Goal: Task Accomplishment & Management: Manage account settings

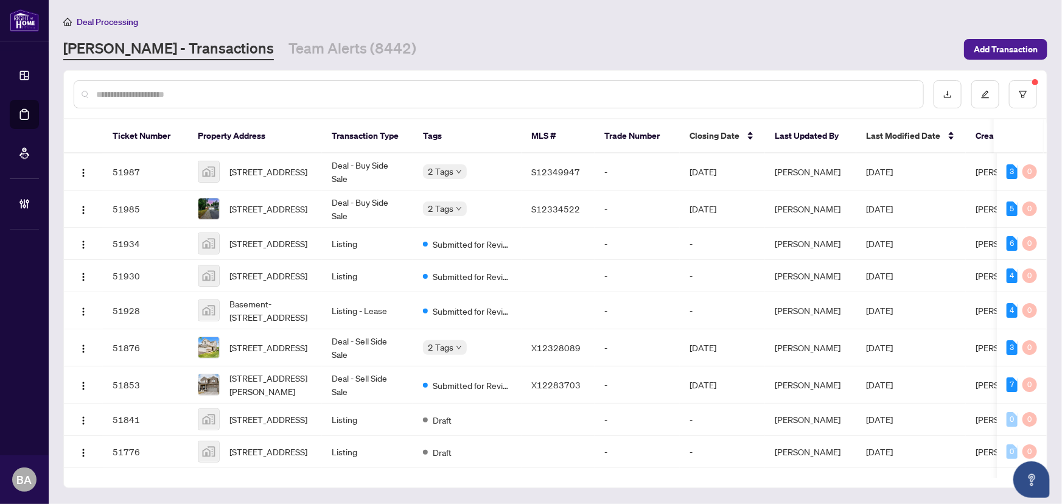
click at [149, 93] on input "text" at bounding box center [504, 94] width 817 height 13
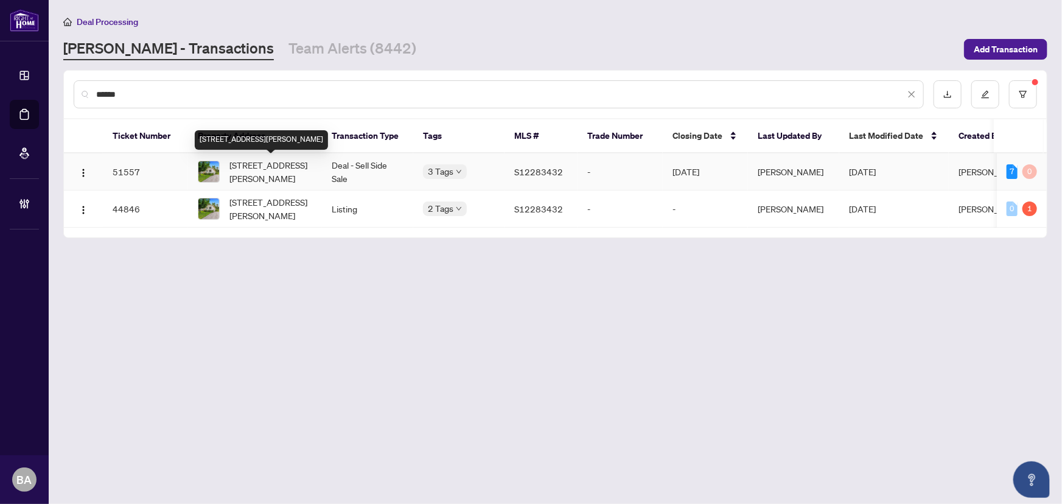
type input "******"
click at [281, 179] on span "[STREET_ADDRESS][PERSON_NAME]" at bounding box center [270, 171] width 83 height 27
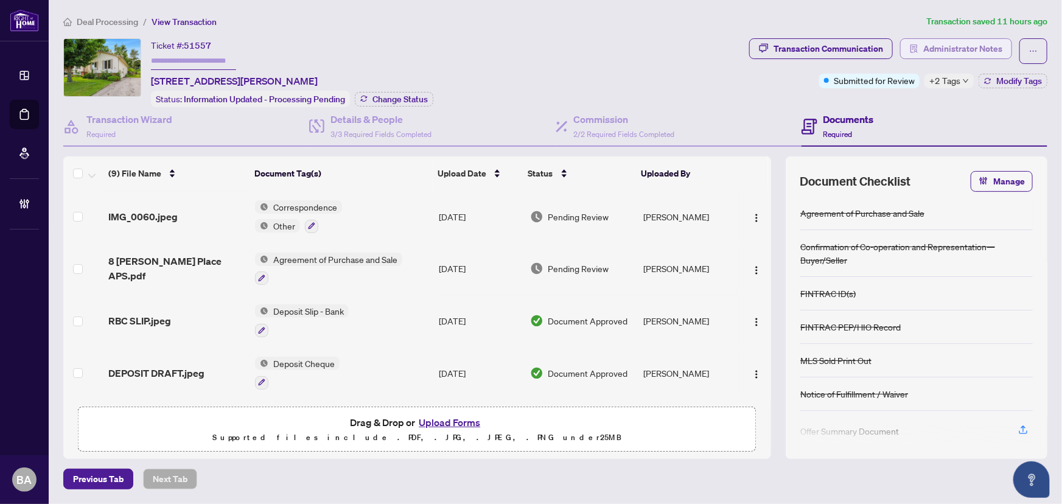
click at [955, 47] on span "Administrator Notes" at bounding box center [962, 48] width 79 height 19
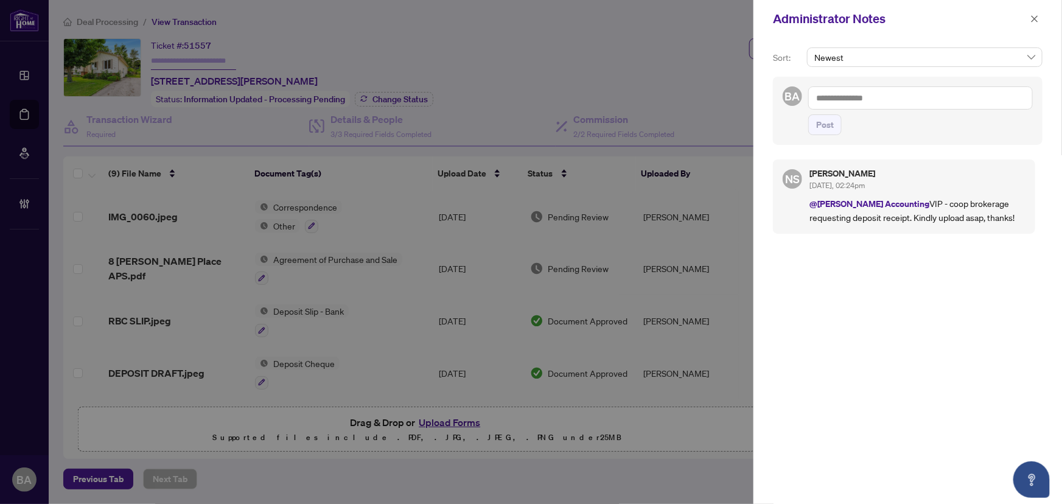
click at [868, 69] on div "Newest" at bounding box center [925, 61] width 240 height 29
click at [871, 100] on textarea at bounding box center [920, 97] width 225 height 23
click at [869, 125] on span "[PERSON_NAME]" at bounding box center [870, 127] width 75 height 11
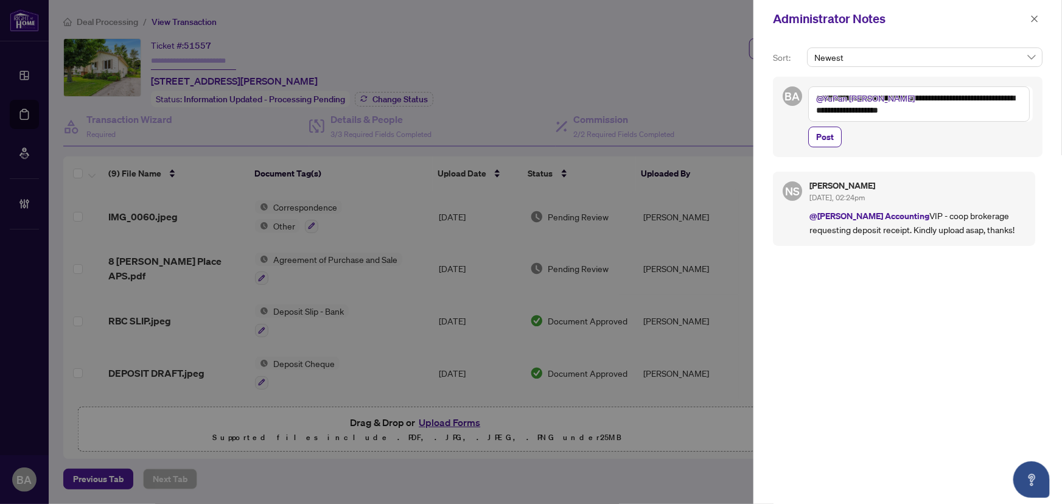
click at [866, 110] on textarea "**********" at bounding box center [919, 103] width 222 height 35
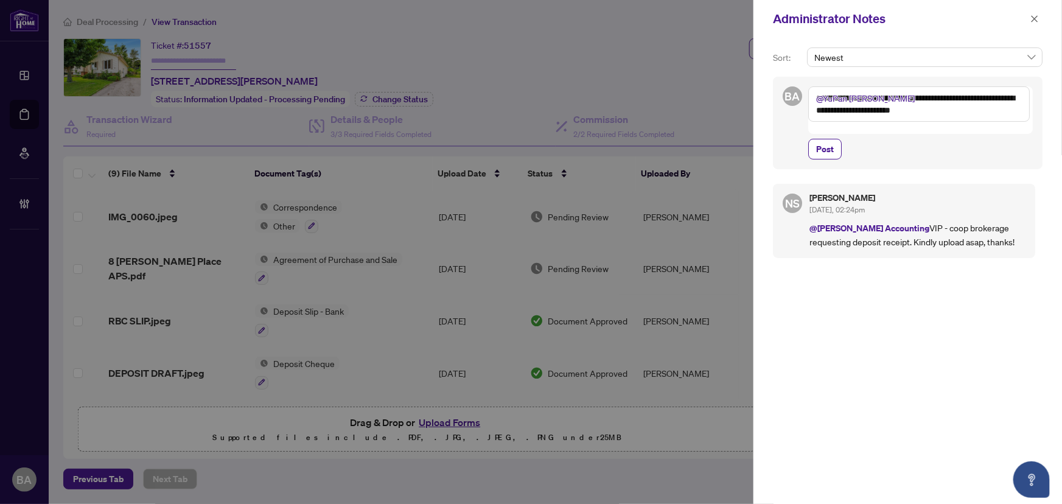
click at [939, 107] on textarea "**********" at bounding box center [919, 103] width 222 height 35
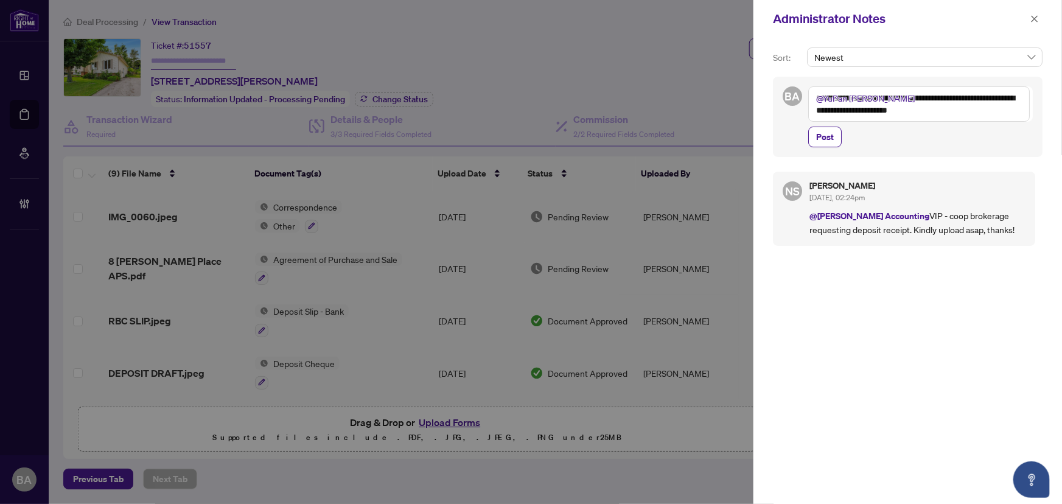
click at [978, 111] on textarea "**********" at bounding box center [919, 103] width 222 height 35
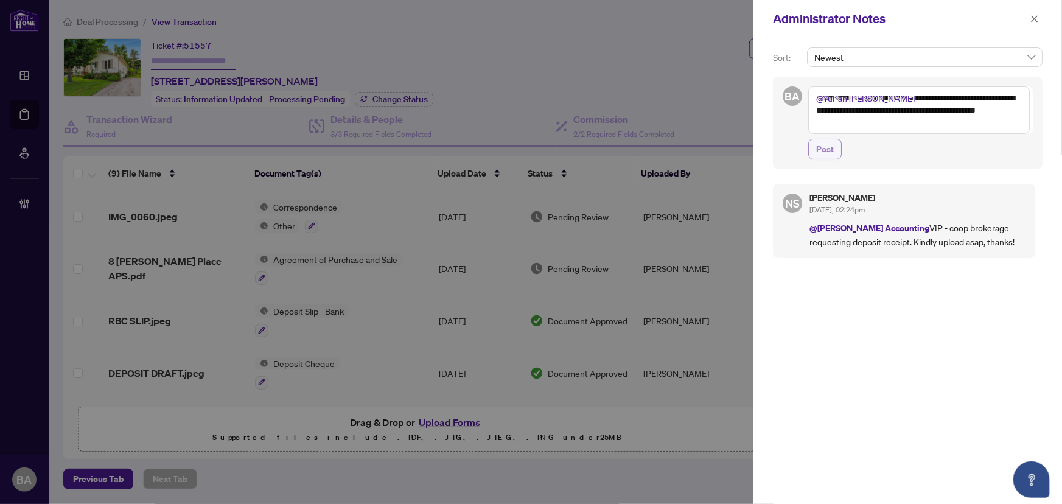
type textarea "**********"
click at [832, 148] on span "Post" at bounding box center [825, 148] width 18 height 19
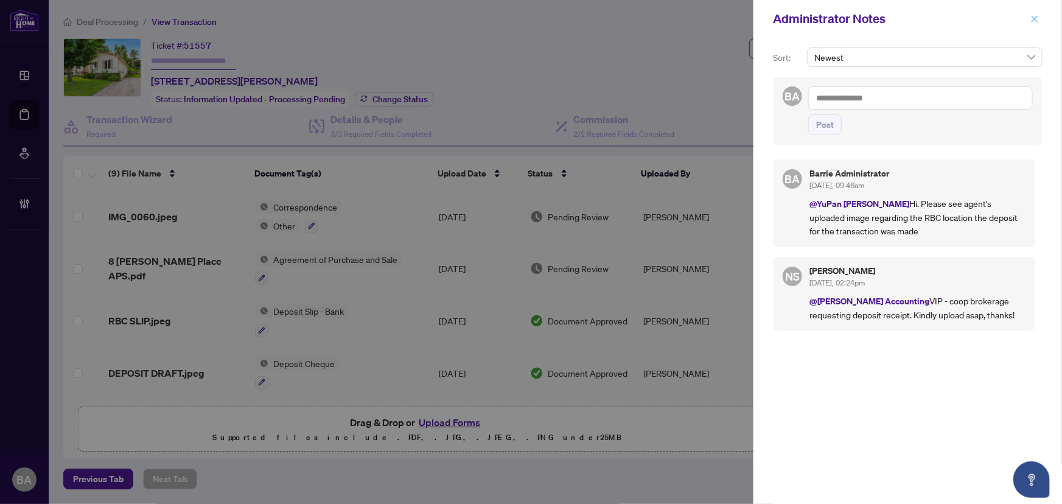
click at [1034, 19] on icon "close" at bounding box center [1035, 18] width 7 height 7
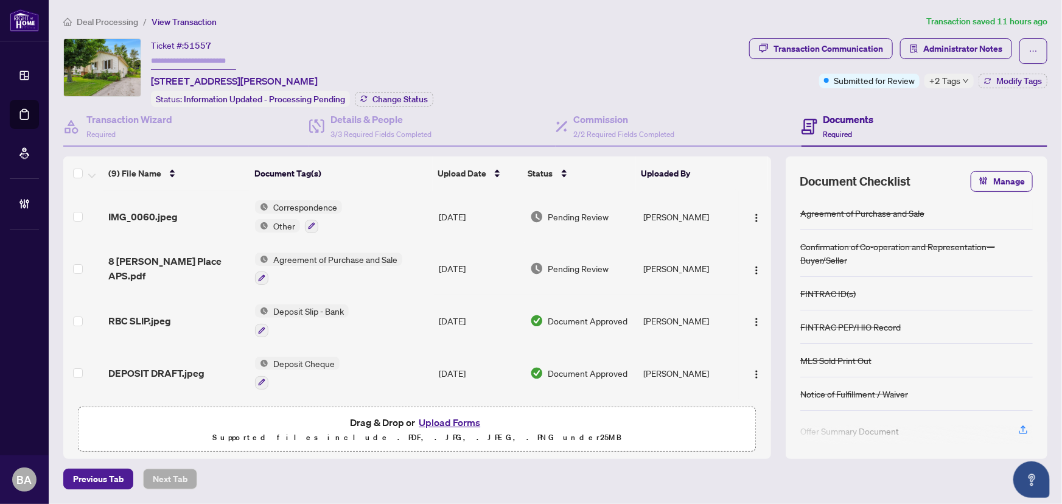
click at [105, 21] on span "Deal Processing" at bounding box center [107, 21] width 61 height 11
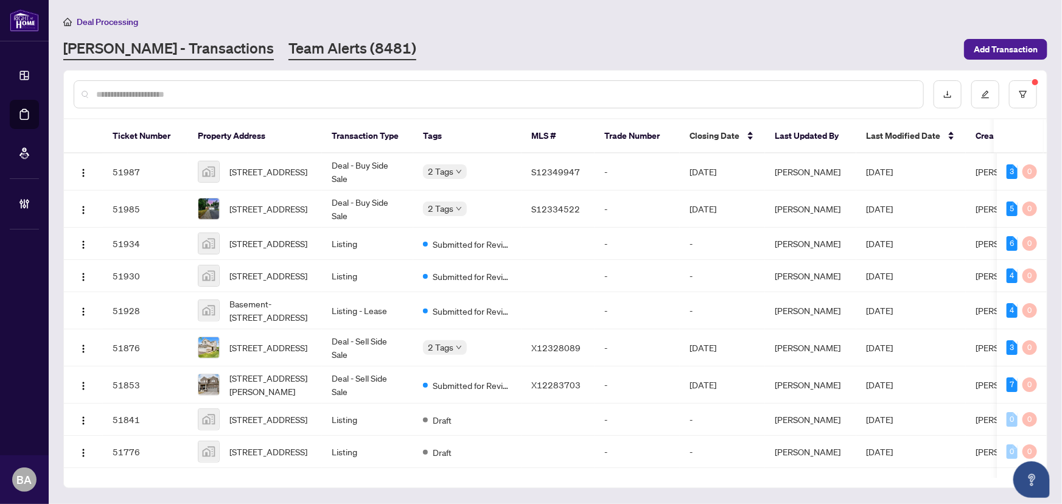
click at [289, 49] on link "Team Alerts (8481)" at bounding box center [353, 49] width 128 height 22
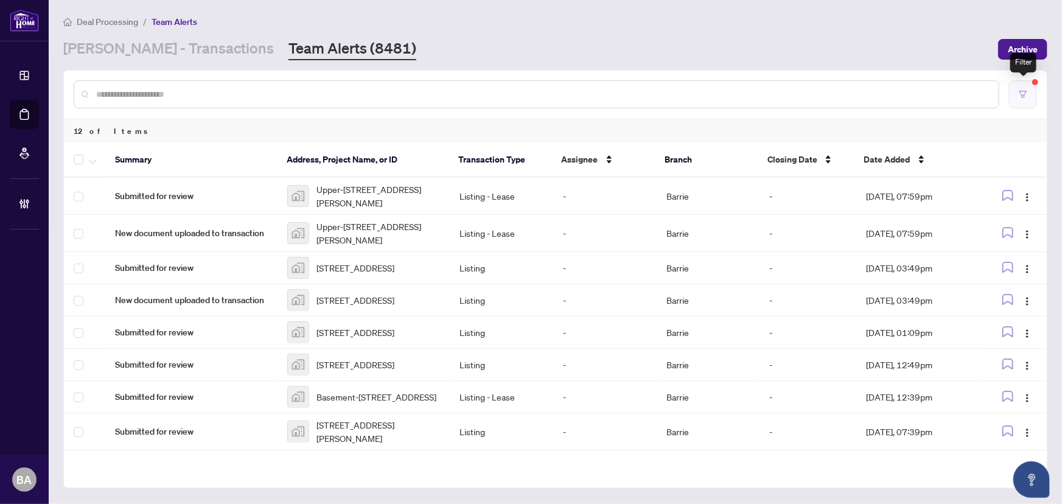
click at [1021, 99] on button "button" at bounding box center [1023, 94] width 28 height 28
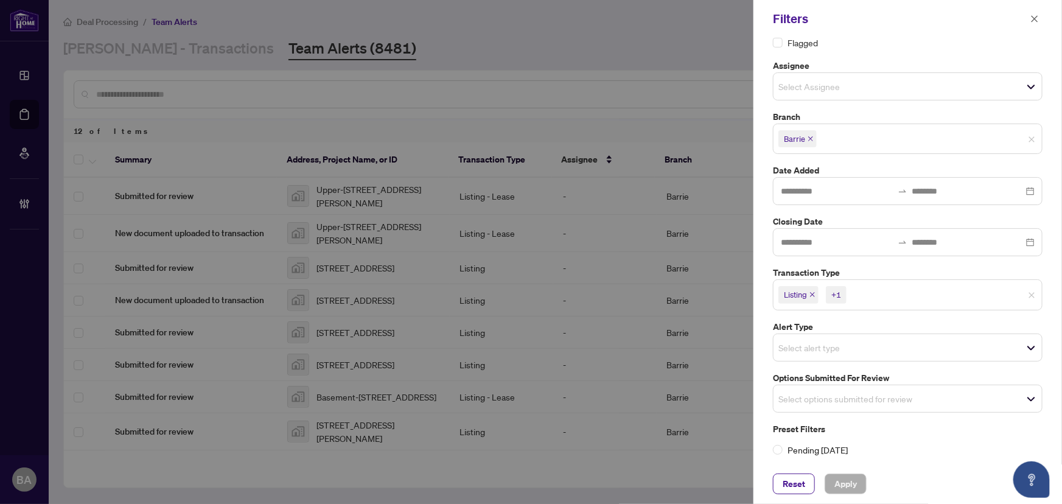
scroll to position [30, 0]
click at [913, 396] on span "Select options submitted for review" at bounding box center [908, 397] width 268 height 17
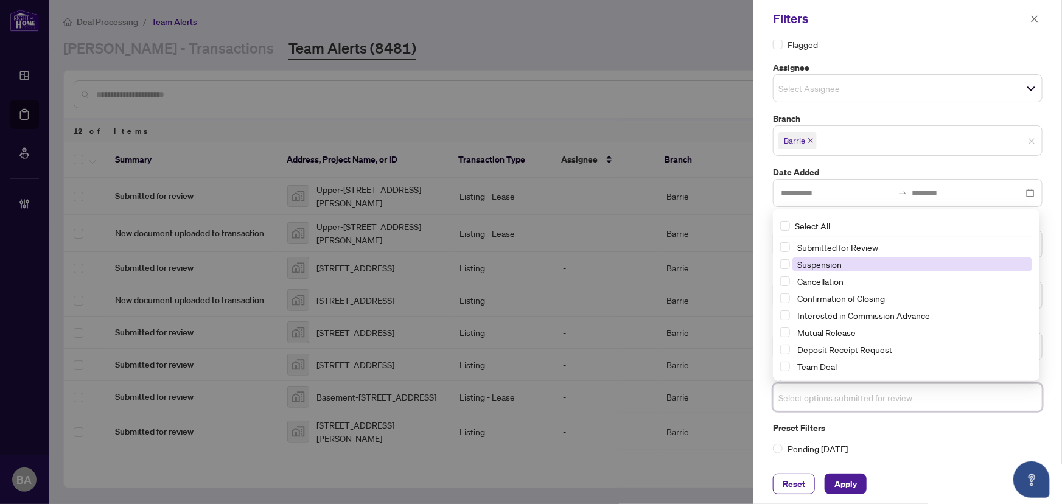
click at [836, 259] on span "Suspension" at bounding box center [819, 264] width 44 height 11
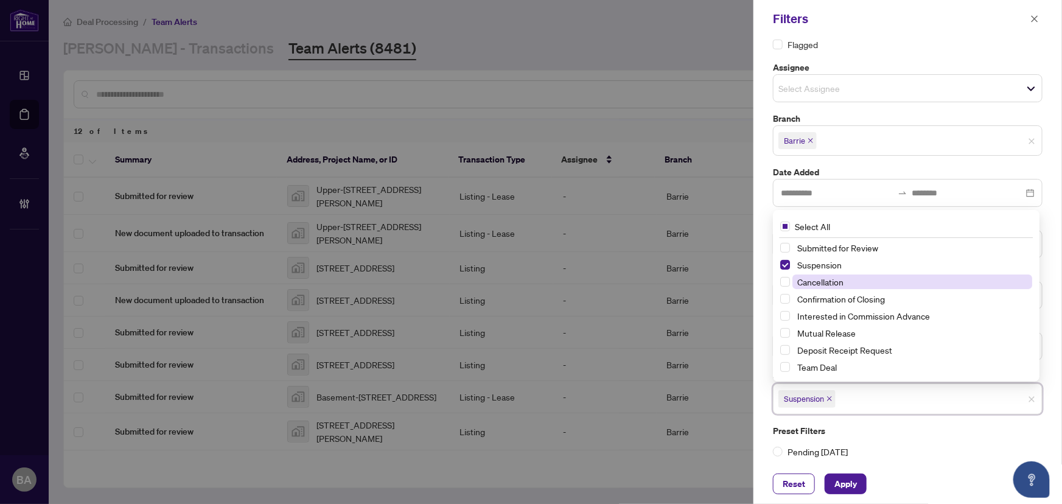
click at [838, 279] on span "Cancellation" at bounding box center [820, 281] width 46 height 11
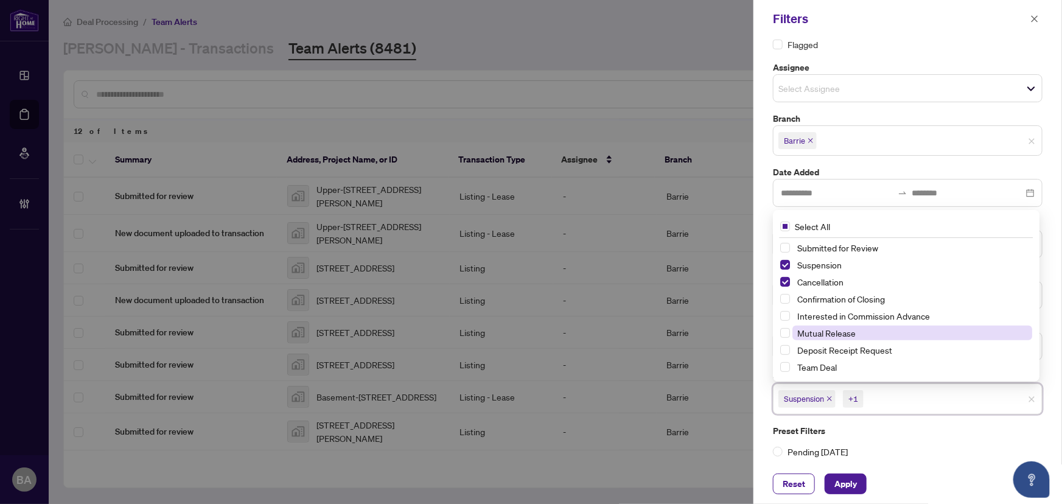
click at [852, 330] on span "Mutual Release" at bounding box center [826, 332] width 58 height 11
click at [853, 482] on span "Apply" at bounding box center [845, 483] width 23 height 19
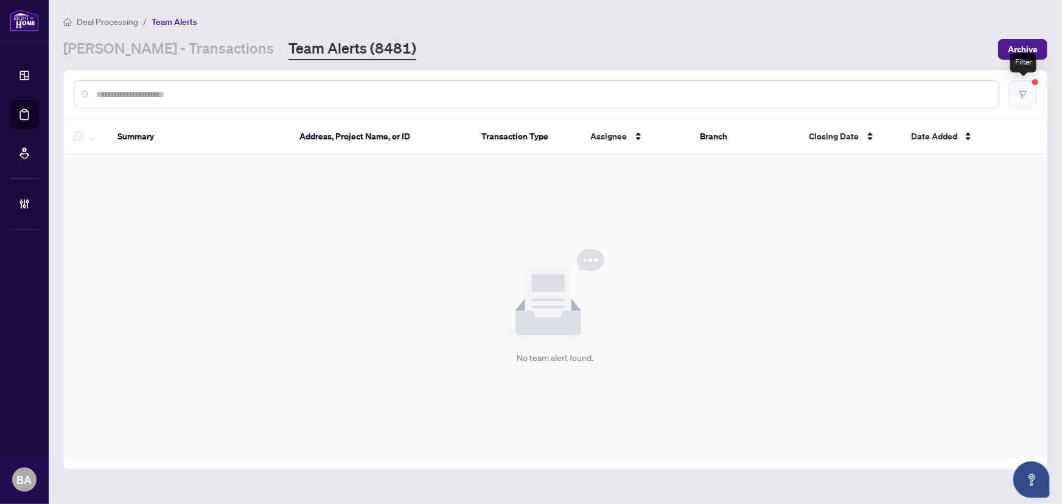
click at [1037, 99] on button "button" at bounding box center [1023, 94] width 28 height 28
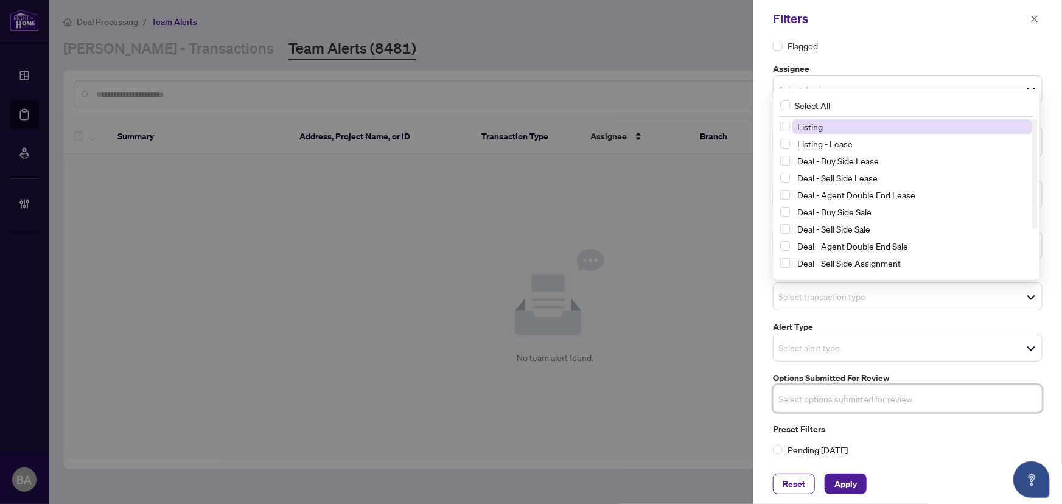
click at [902, 298] on span "Select transaction type" at bounding box center [908, 296] width 268 height 17
click at [828, 125] on span "Listing" at bounding box center [912, 126] width 240 height 15
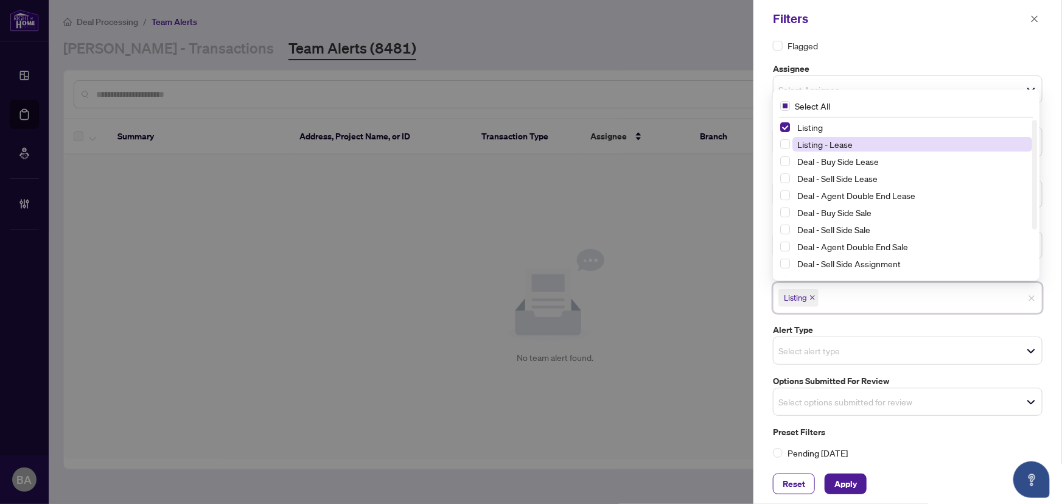
click at [836, 141] on span "Listing - Lease" at bounding box center [824, 144] width 55 height 11
click at [841, 488] on span "Apply" at bounding box center [845, 483] width 23 height 19
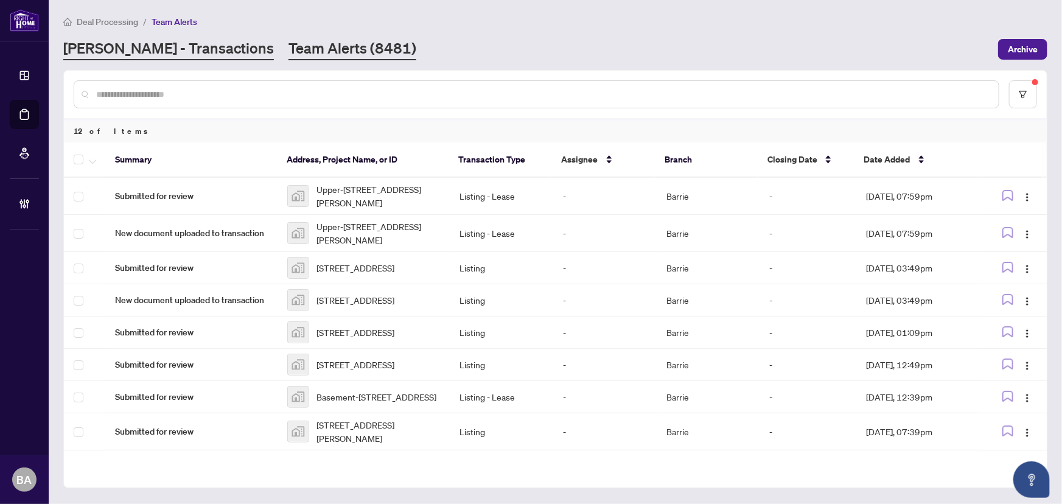
click at [172, 41] on link "[PERSON_NAME] - Transactions" at bounding box center [168, 49] width 211 height 22
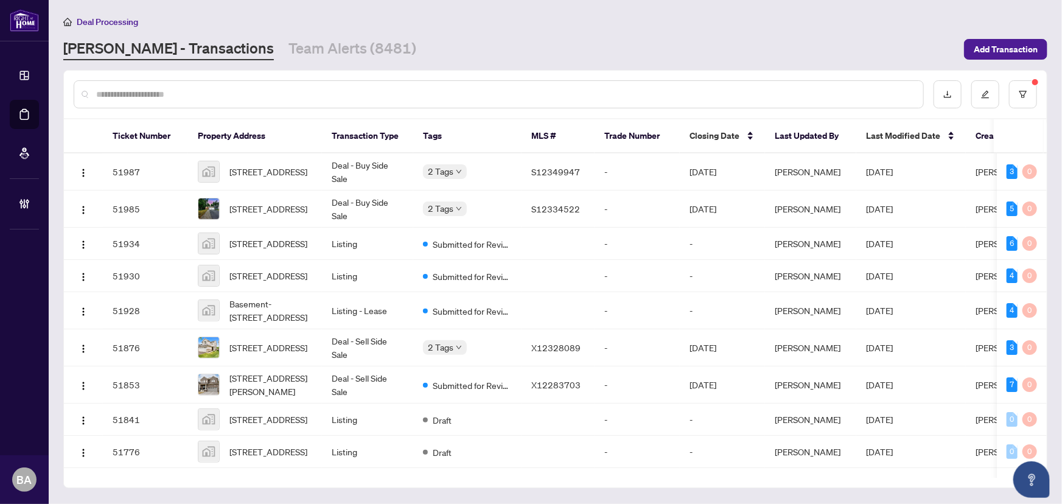
click at [372, 97] on input "text" at bounding box center [504, 94] width 817 height 13
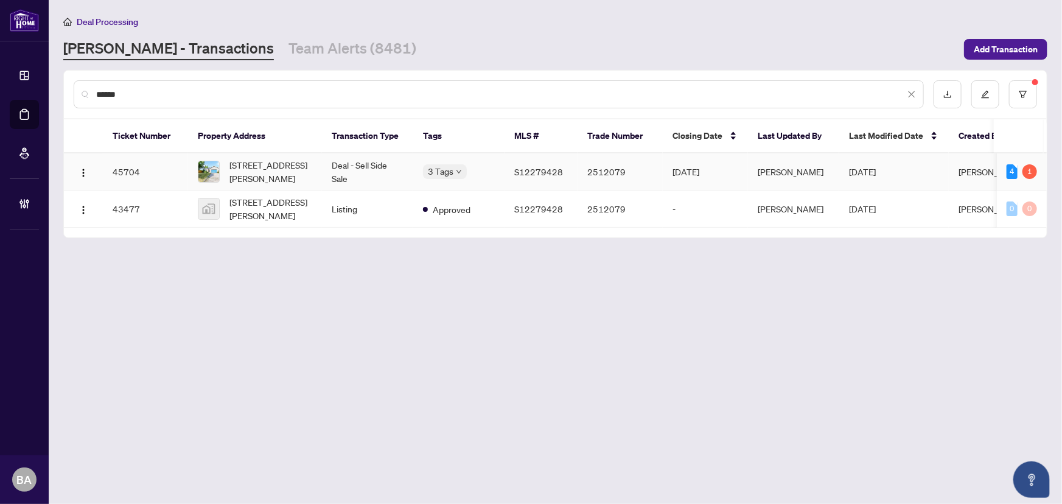
type input "******"
click at [314, 176] on td "[STREET_ADDRESS][PERSON_NAME]" at bounding box center [255, 171] width 134 height 37
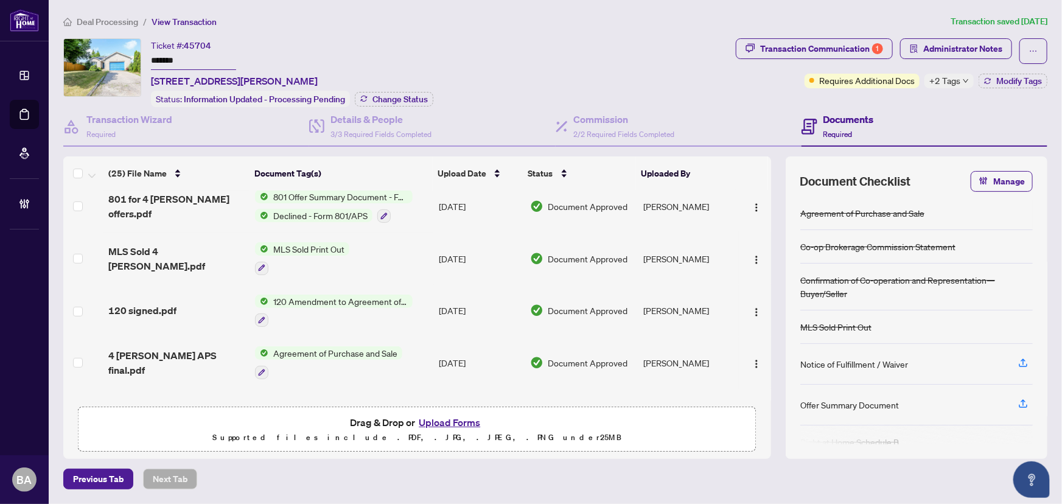
scroll to position [442, 0]
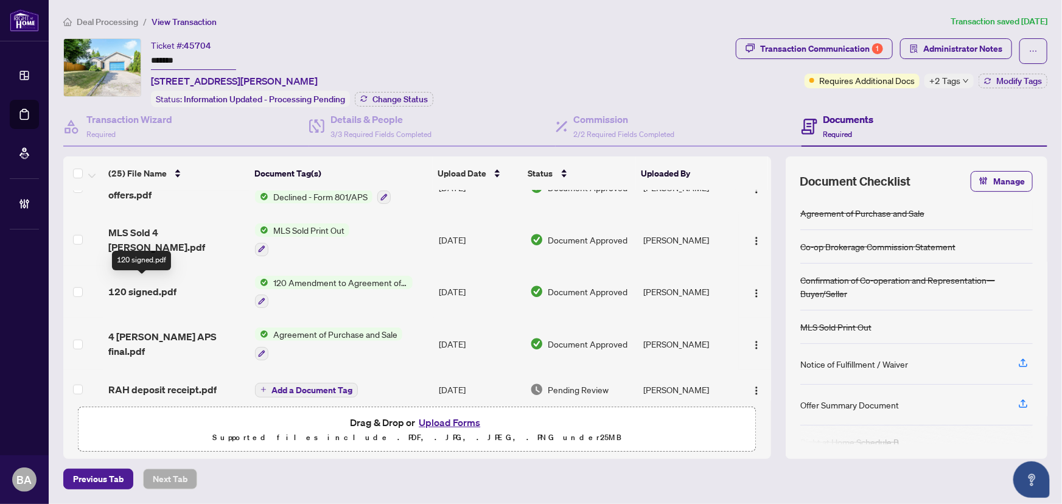
click at [155, 284] on span "120 signed.pdf" at bounding box center [142, 291] width 68 height 15
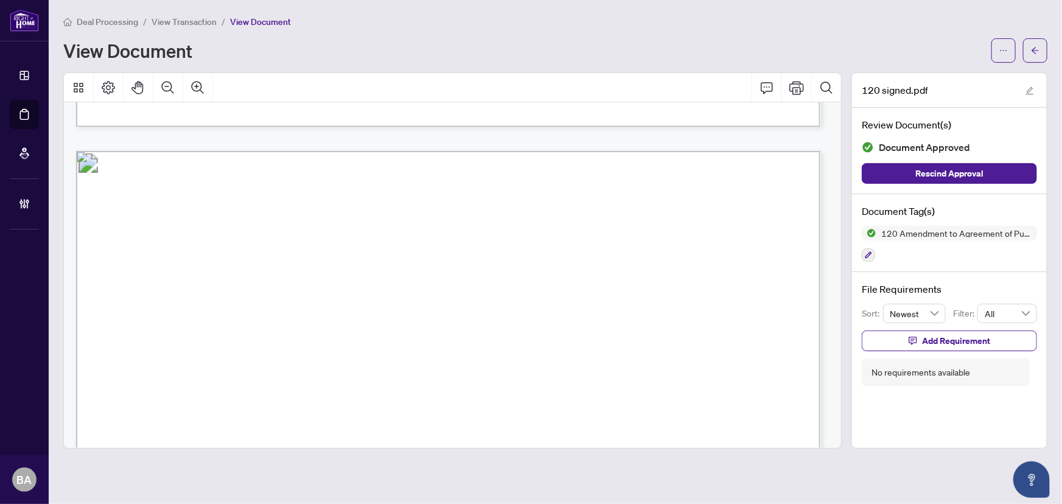
scroll to position [1715, 0]
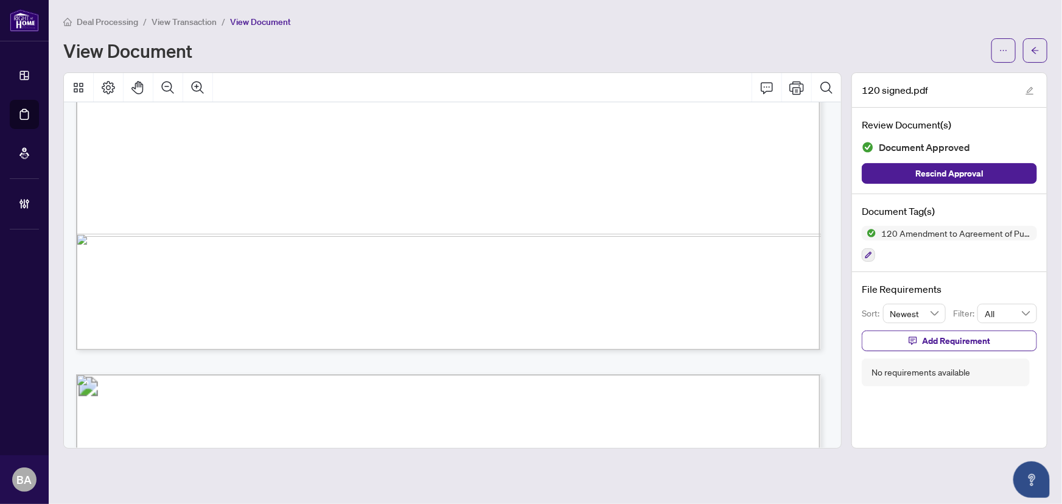
click at [189, 21] on span "View Transaction" at bounding box center [184, 21] width 65 height 11
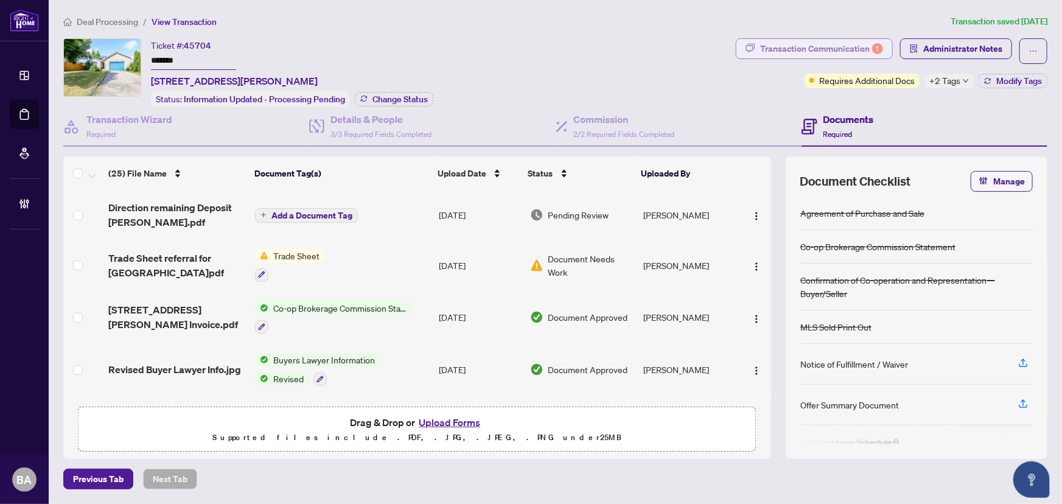
click at [833, 54] on div "Transaction Communication 1" at bounding box center [821, 48] width 123 height 19
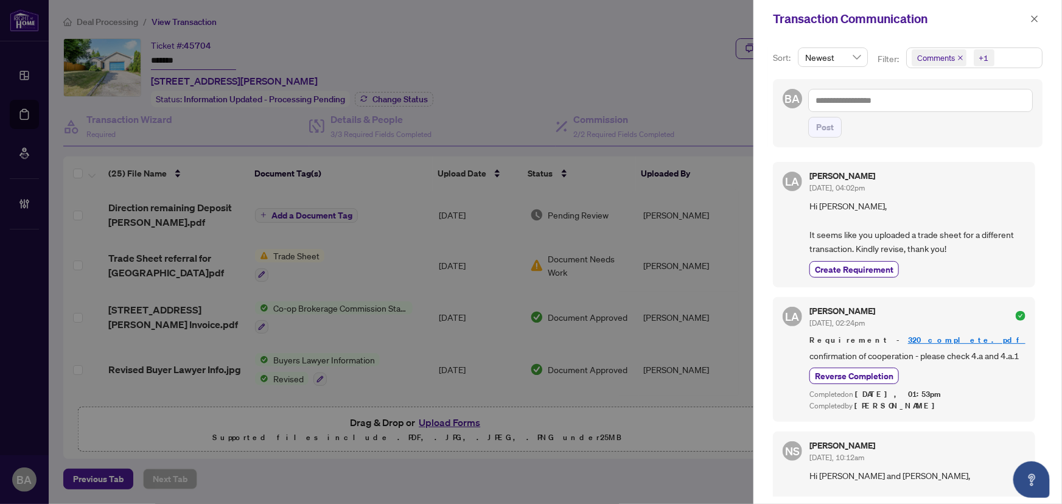
click at [959, 56] on icon "close" at bounding box center [960, 58] width 6 height 6
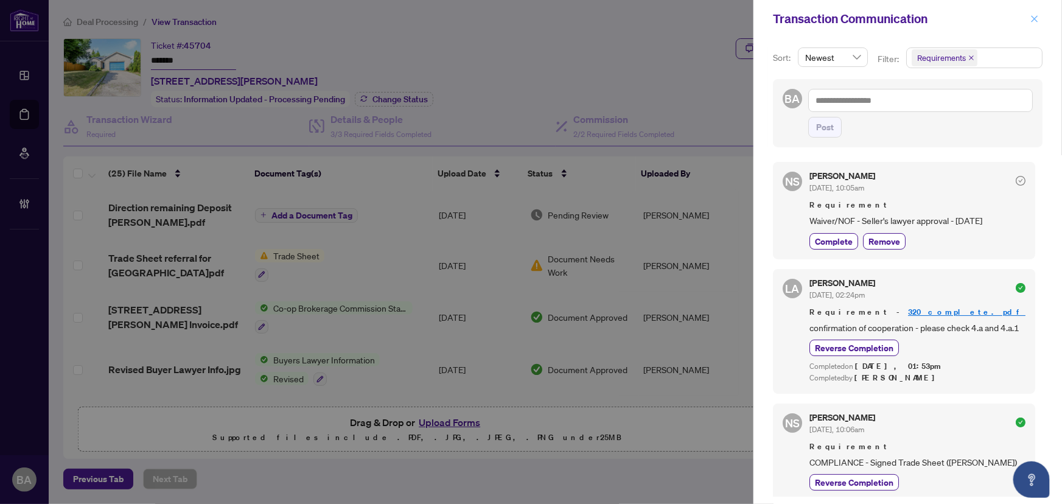
click at [1035, 17] on icon "close" at bounding box center [1034, 19] width 9 height 9
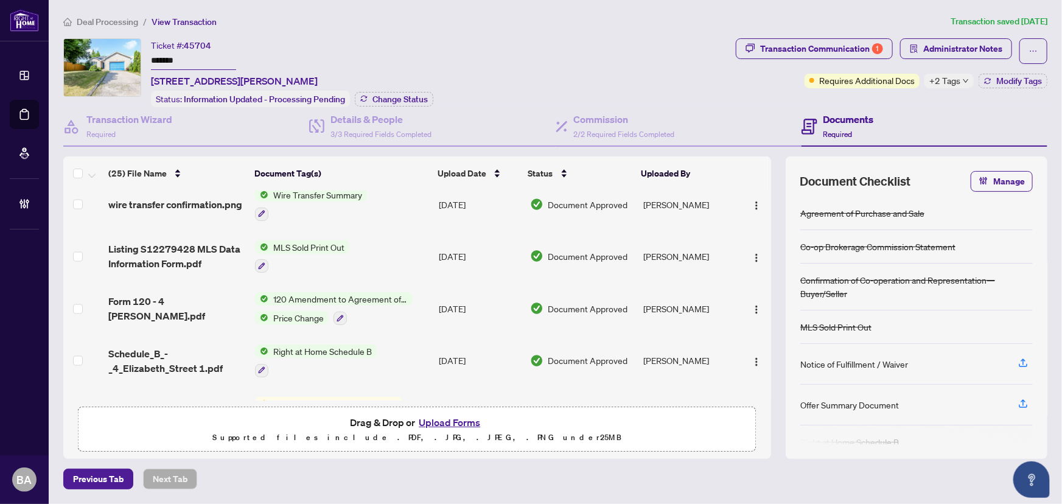
scroll to position [1064, 0]
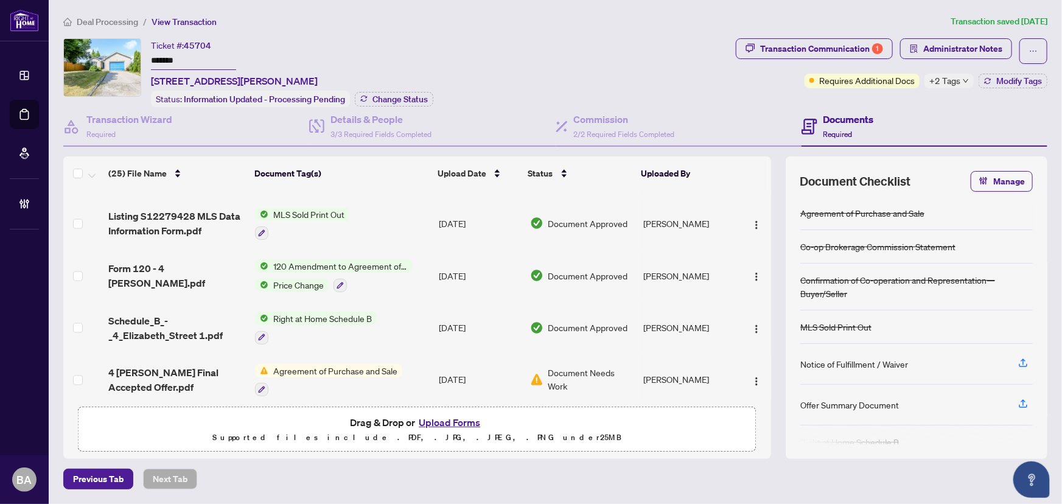
click at [155, 264] on span "Form 120 - 4 [PERSON_NAME].pdf" at bounding box center [177, 275] width 138 height 29
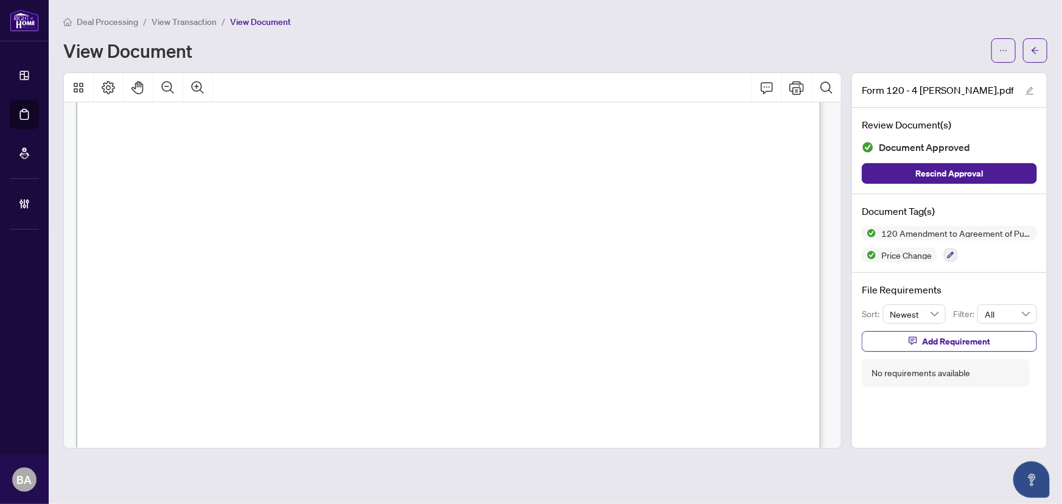
scroll to position [110, 0]
drag, startPoint x: 234, startPoint y: 324, endPoint x: 265, endPoint y: 329, distance: 32.0
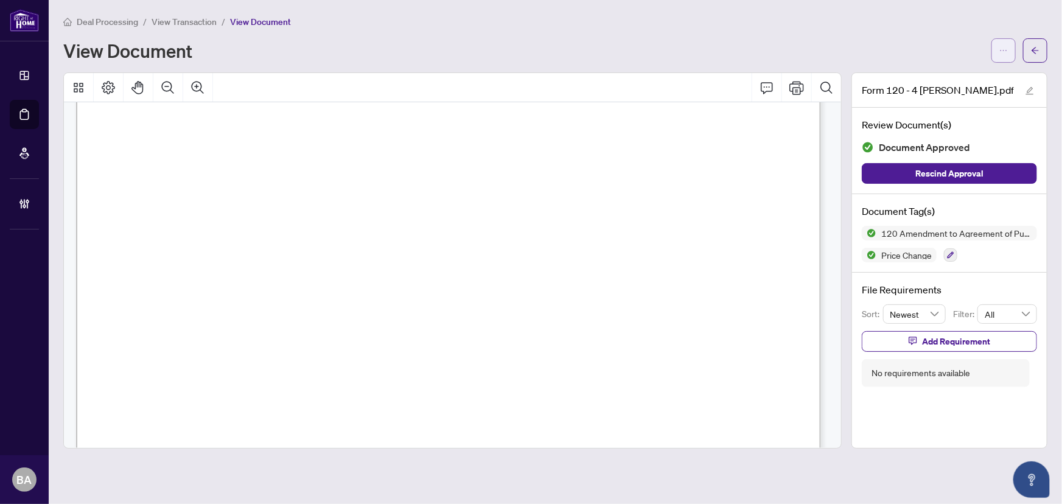
click at [1000, 44] on span "button" at bounding box center [1003, 50] width 9 height 19
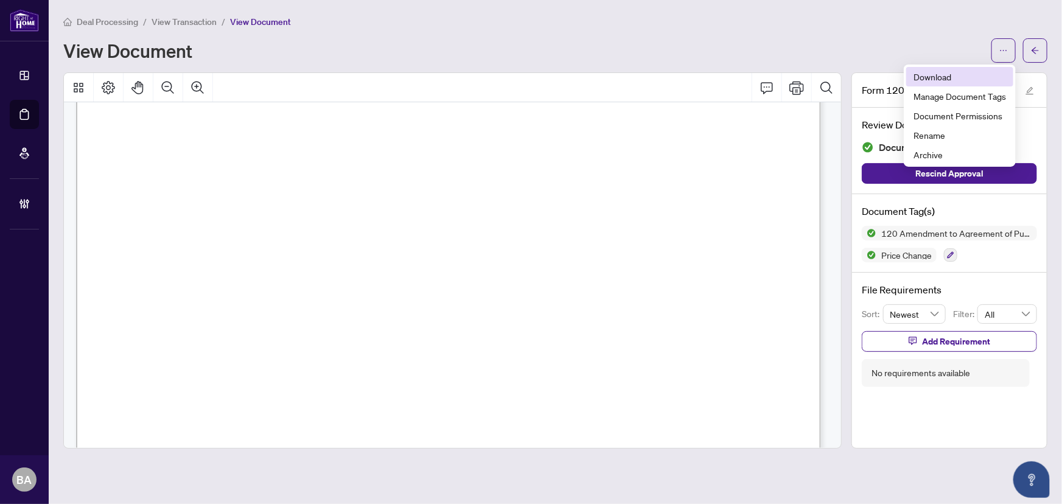
click at [983, 78] on span "Download" at bounding box center [960, 76] width 93 height 13
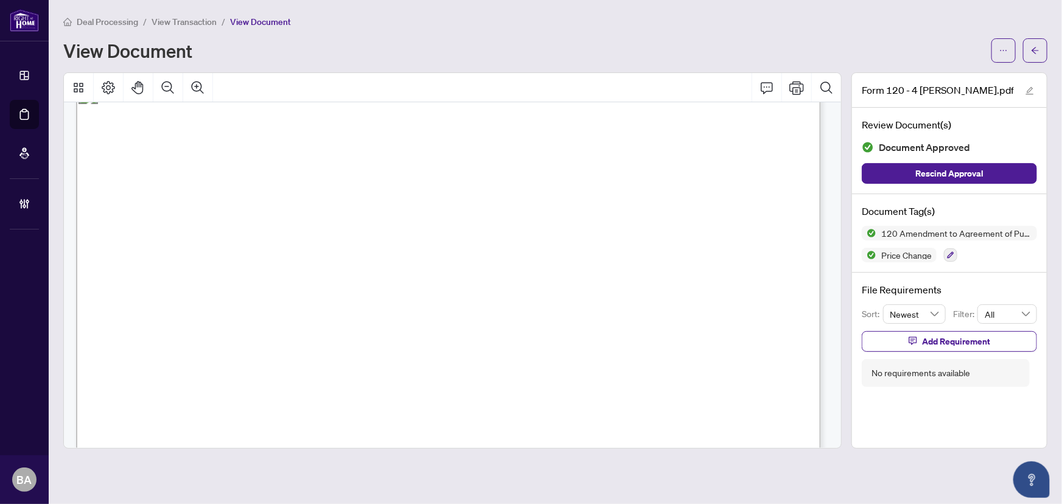
scroll to position [0, 0]
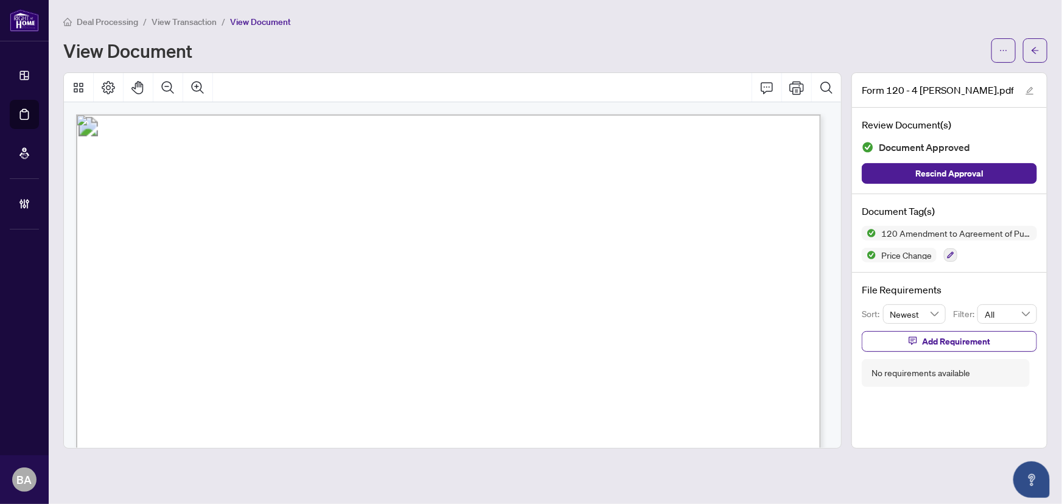
click at [195, 24] on span "View Transaction" at bounding box center [184, 21] width 65 height 11
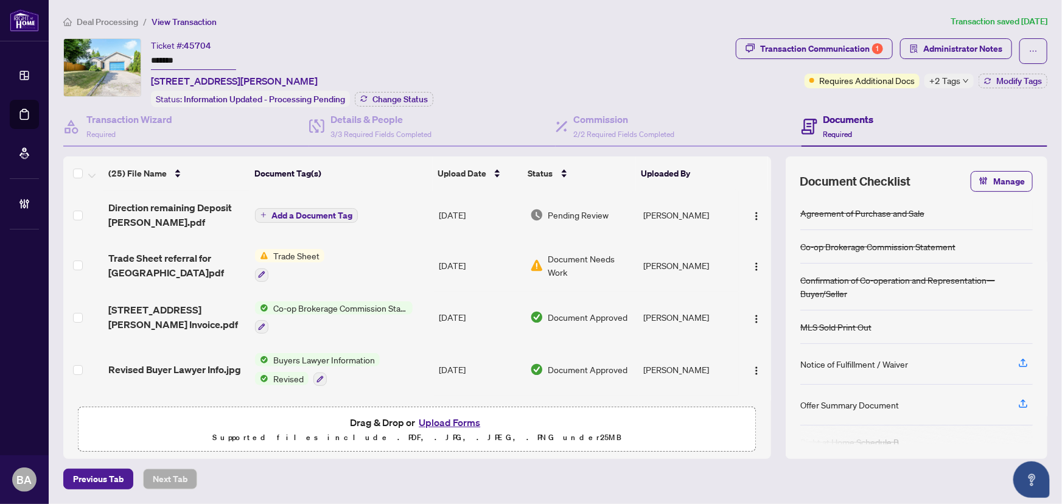
click at [107, 22] on span "Deal Processing" at bounding box center [107, 21] width 61 height 11
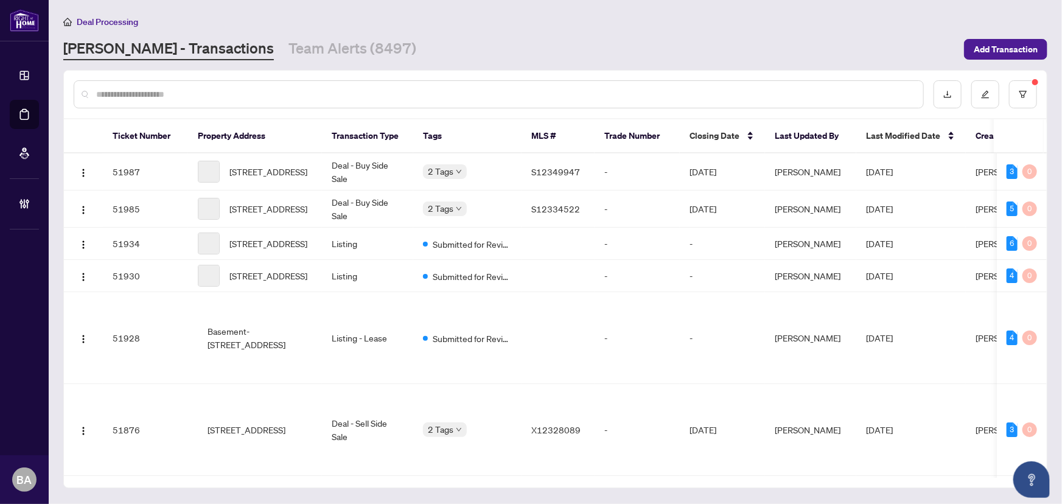
click at [310, 88] on input "text" at bounding box center [504, 94] width 817 height 13
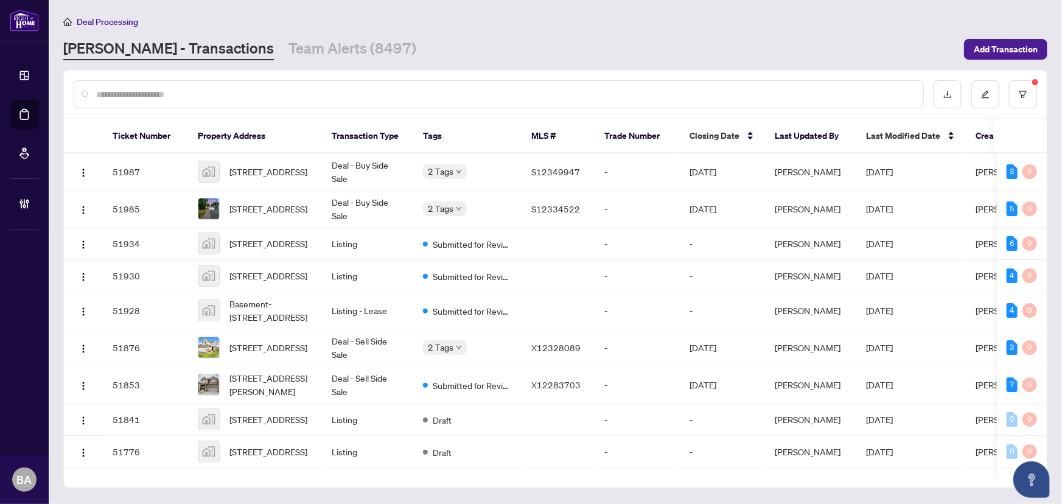
click at [309, 88] on input "text" at bounding box center [504, 94] width 817 height 13
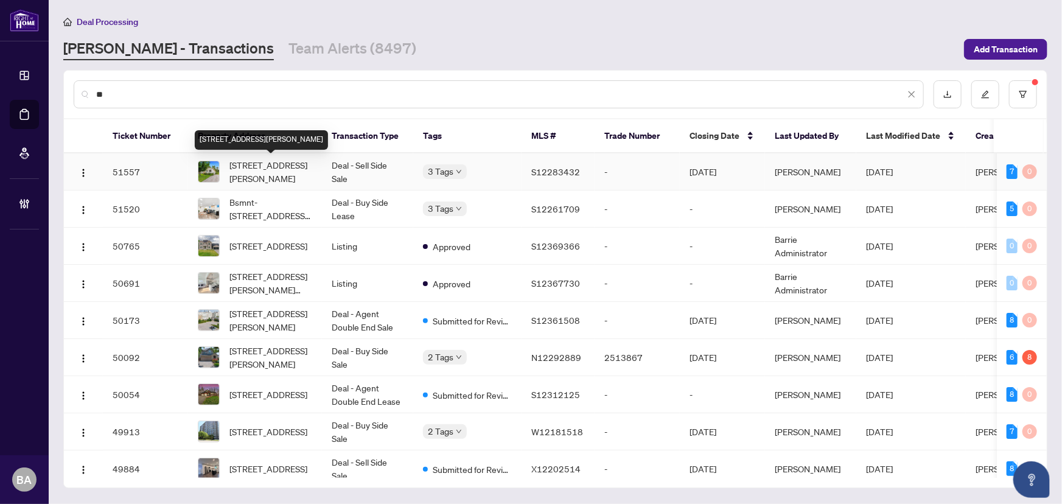
type input "*"
click at [263, 166] on span "[STREET_ADDRESS][PERSON_NAME]" at bounding box center [270, 171] width 83 height 27
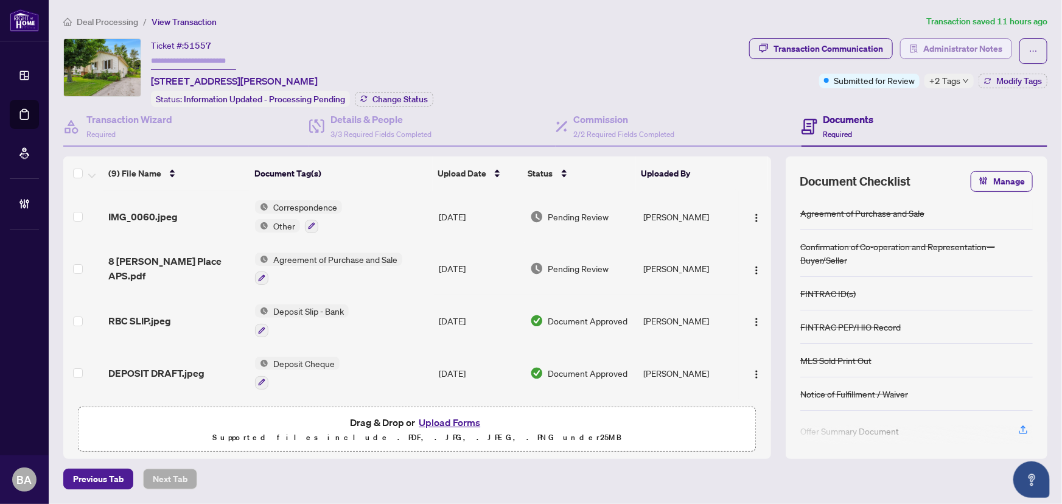
click at [955, 43] on span "Administrator Notes" at bounding box center [962, 48] width 79 height 19
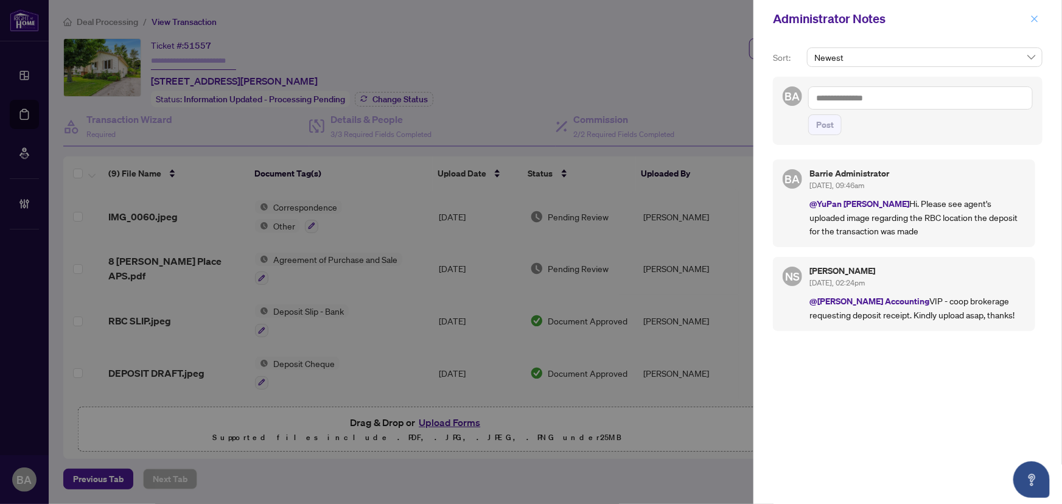
click at [1038, 18] on icon "close" at bounding box center [1034, 19] width 9 height 9
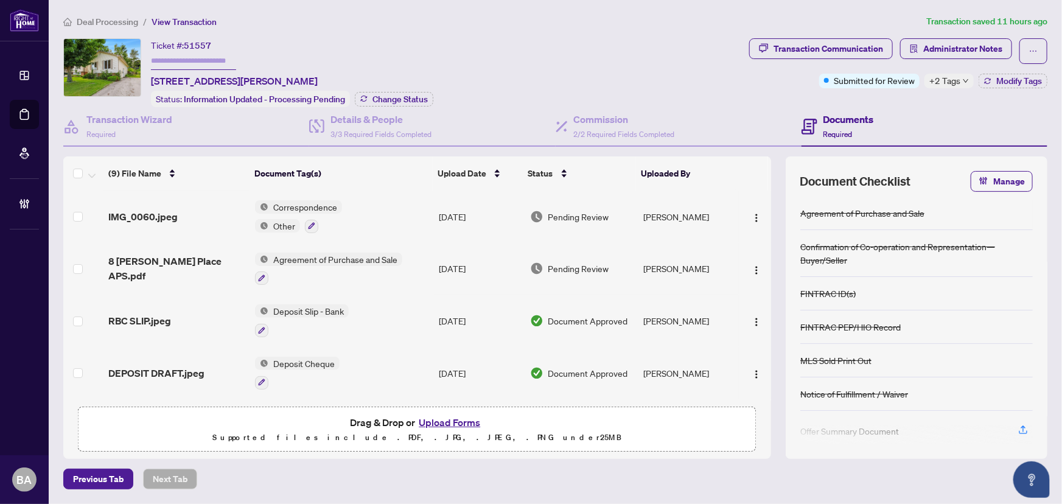
click at [103, 16] on span "Deal Processing" at bounding box center [107, 21] width 61 height 11
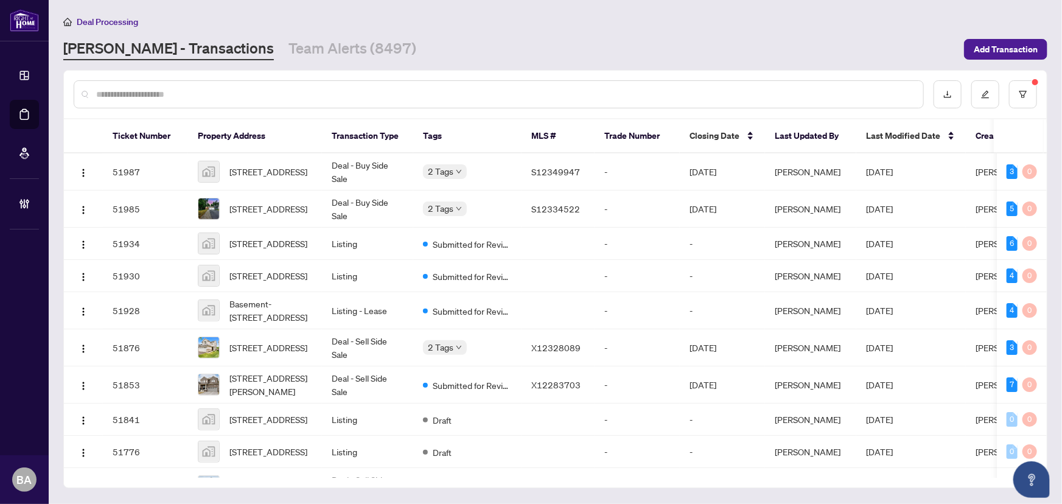
click at [236, 90] on input "text" at bounding box center [504, 94] width 817 height 13
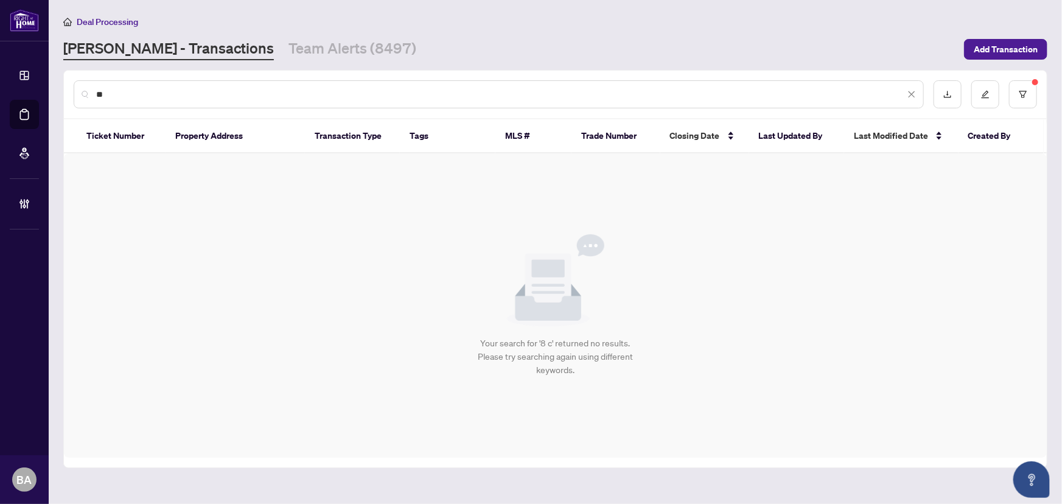
type input "*"
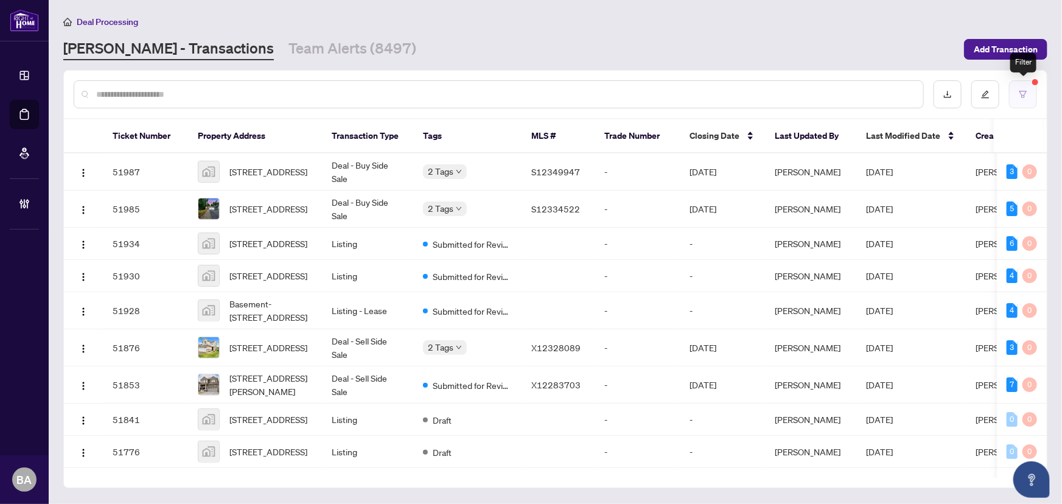
click at [1020, 97] on icon "filter" at bounding box center [1023, 94] width 9 height 9
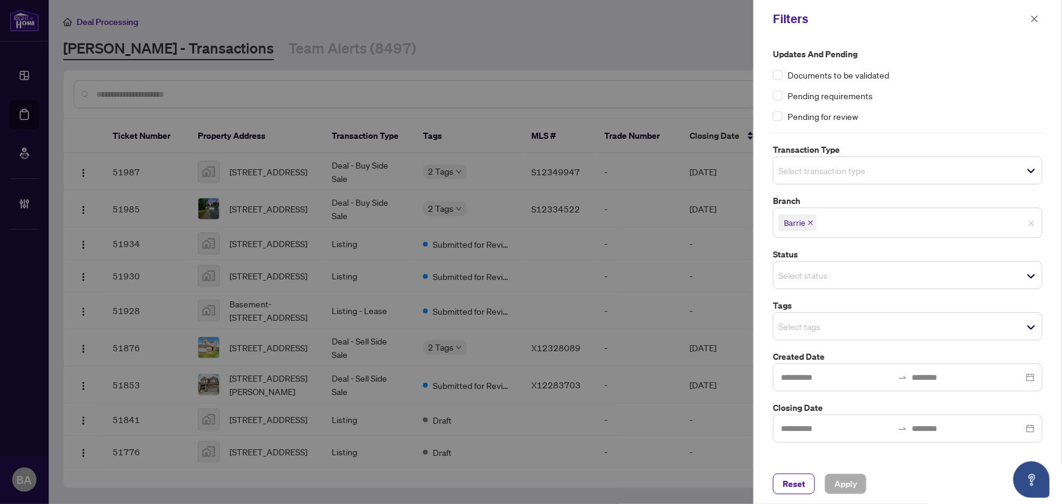
click at [1026, 18] on div "Filters" at bounding box center [900, 19] width 254 height 18
click at [316, 116] on div at bounding box center [531, 252] width 1062 height 504
click at [1032, 19] on icon "close" at bounding box center [1034, 19] width 9 height 9
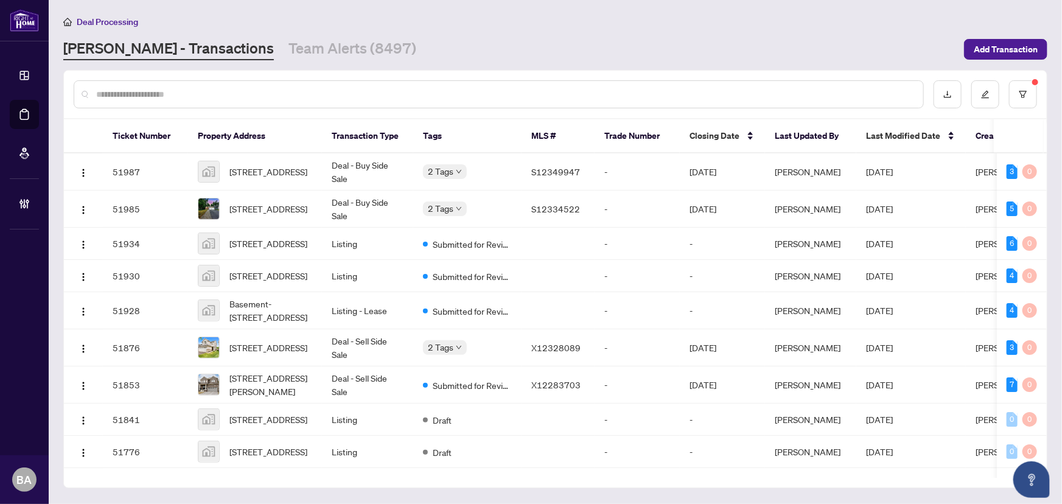
click at [233, 97] on input "text" at bounding box center [504, 94] width 817 height 13
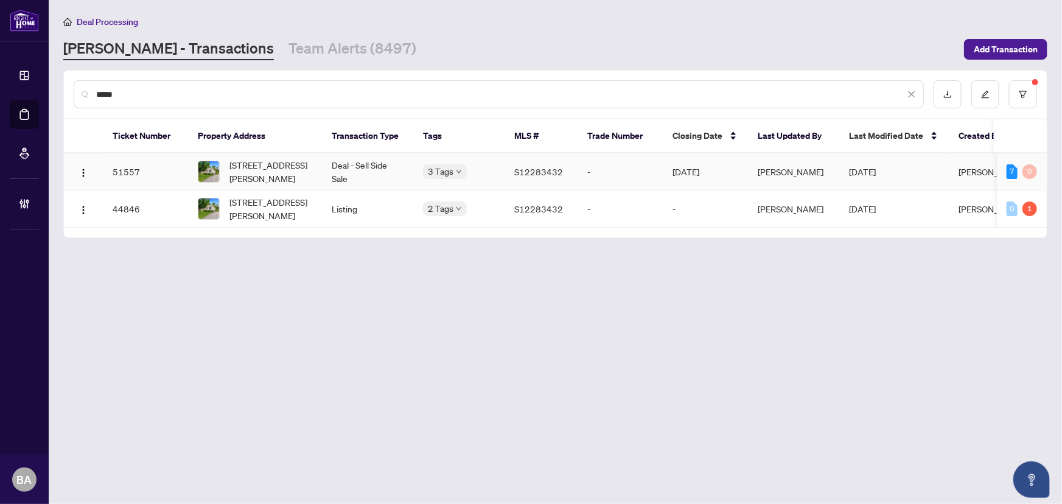
type input "*****"
click at [257, 164] on span "[STREET_ADDRESS][PERSON_NAME]" at bounding box center [270, 171] width 83 height 27
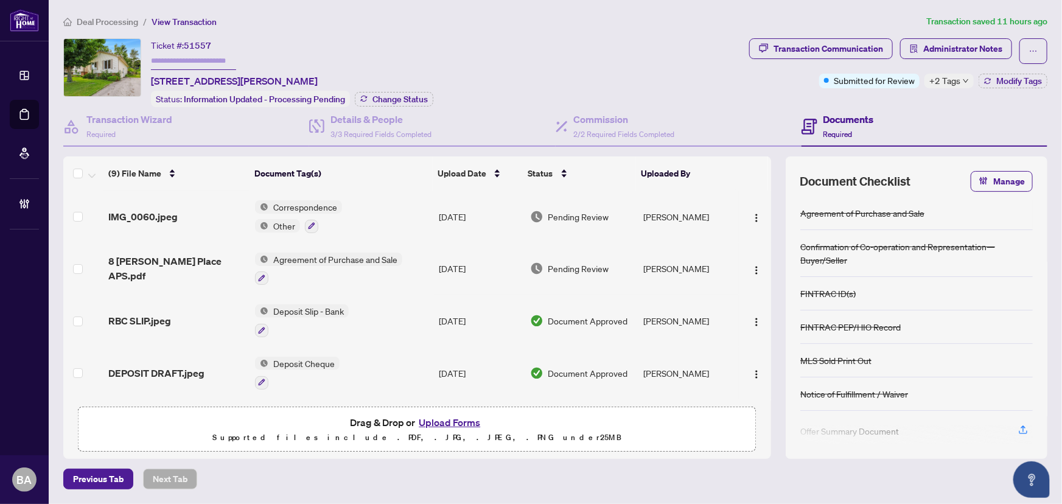
click at [121, 24] on span "Deal Processing" at bounding box center [107, 21] width 61 height 11
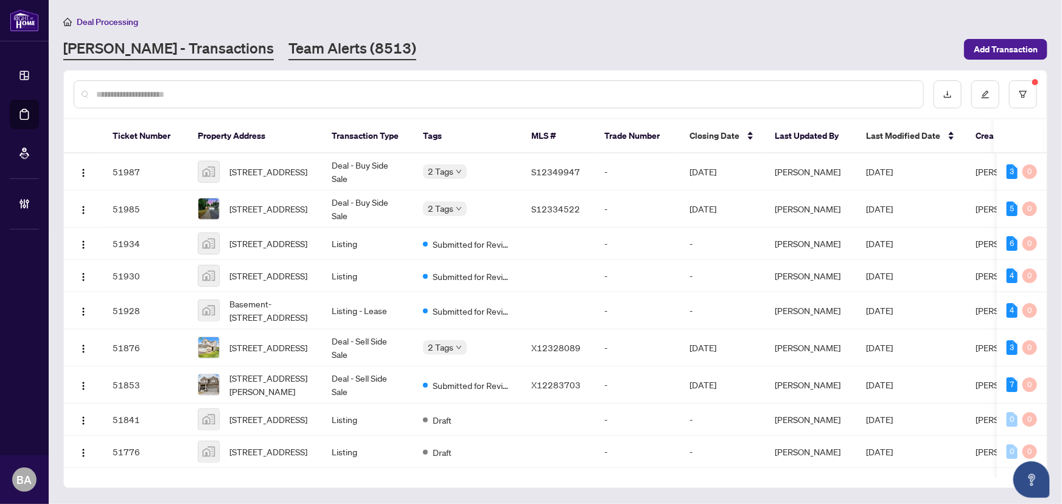
click at [289, 43] on link "Team Alerts (8513)" at bounding box center [353, 49] width 128 height 22
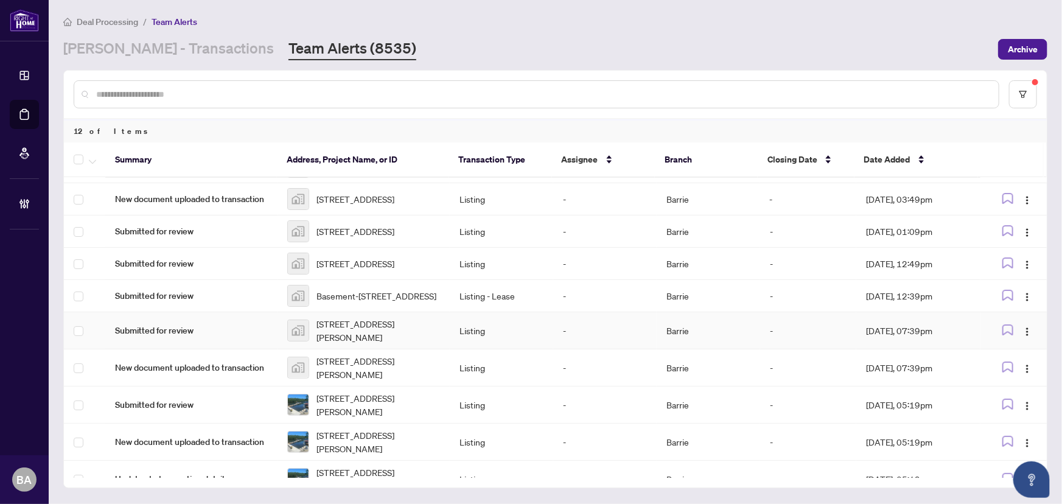
scroll to position [144, 0]
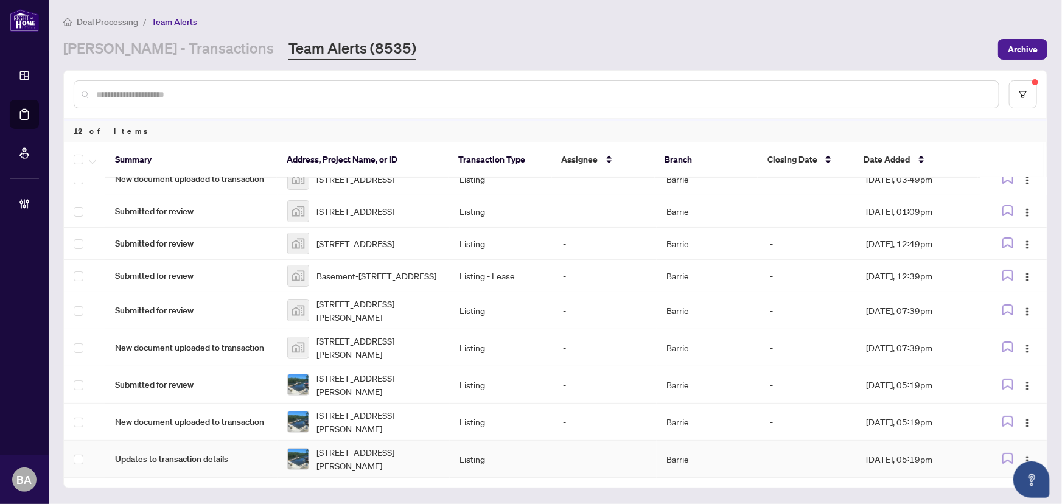
click at [373, 472] on td "[STREET_ADDRESS][PERSON_NAME]" at bounding box center [364, 459] width 172 height 37
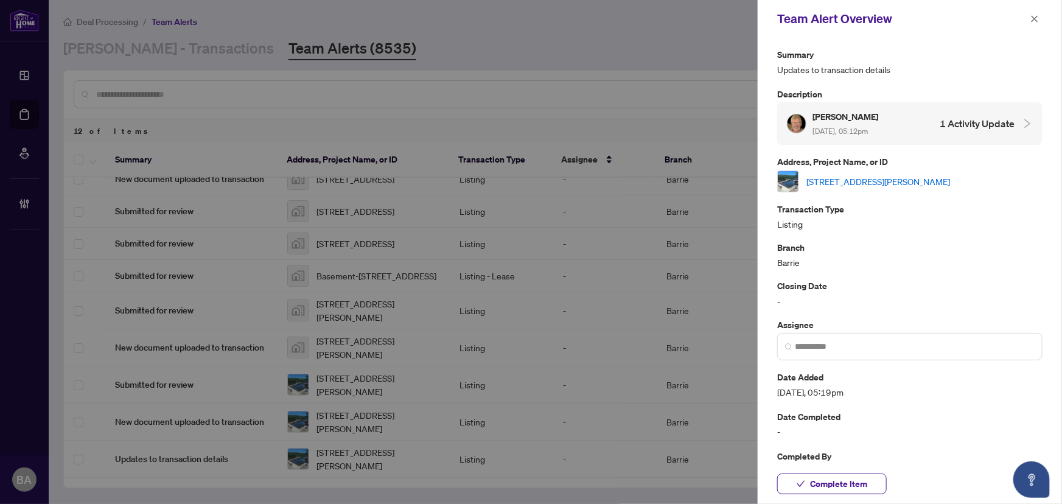
click at [851, 182] on link "[STREET_ADDRESS][PERSON_NAME]" at bounding box center [878, 181] width 144 height 13
